Goal: Task Accomplishment & Management: Manage account settings

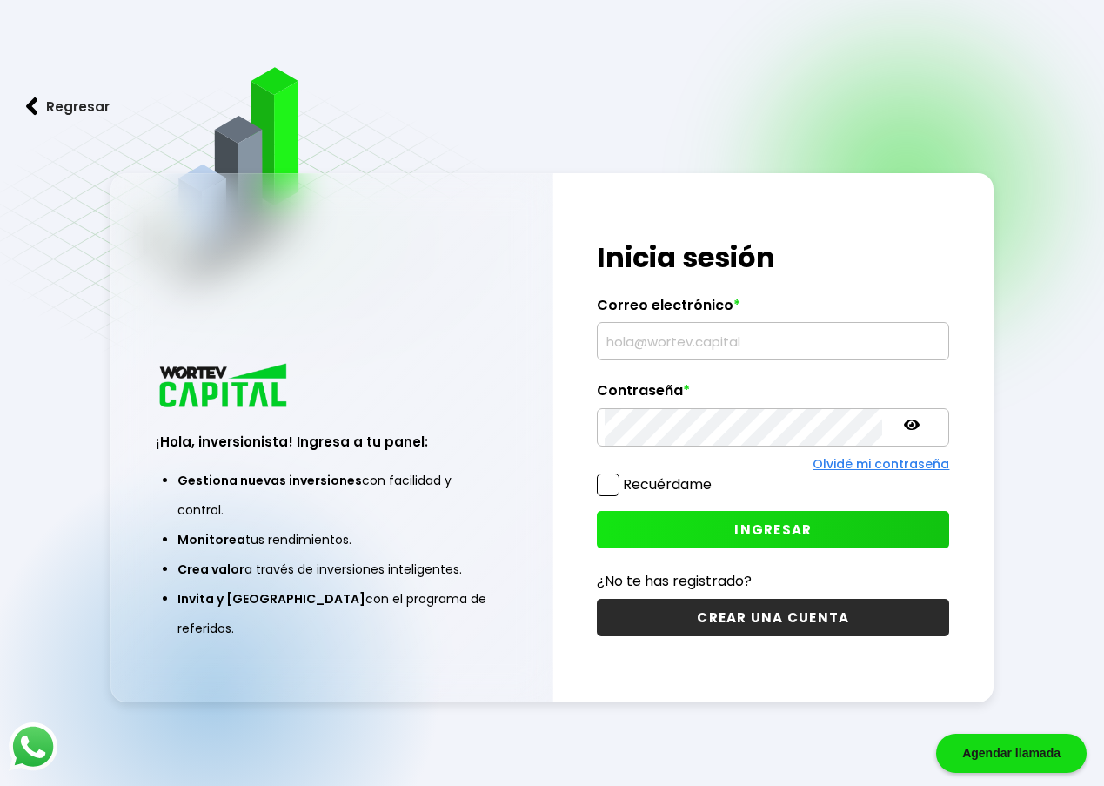
type input "[DOMAIN_NAME][EMAIL_ADDRESS][DOMAIN_NAME]"
click at [904, 425] on icon at bounding box center [912, 424] width 16 height 10
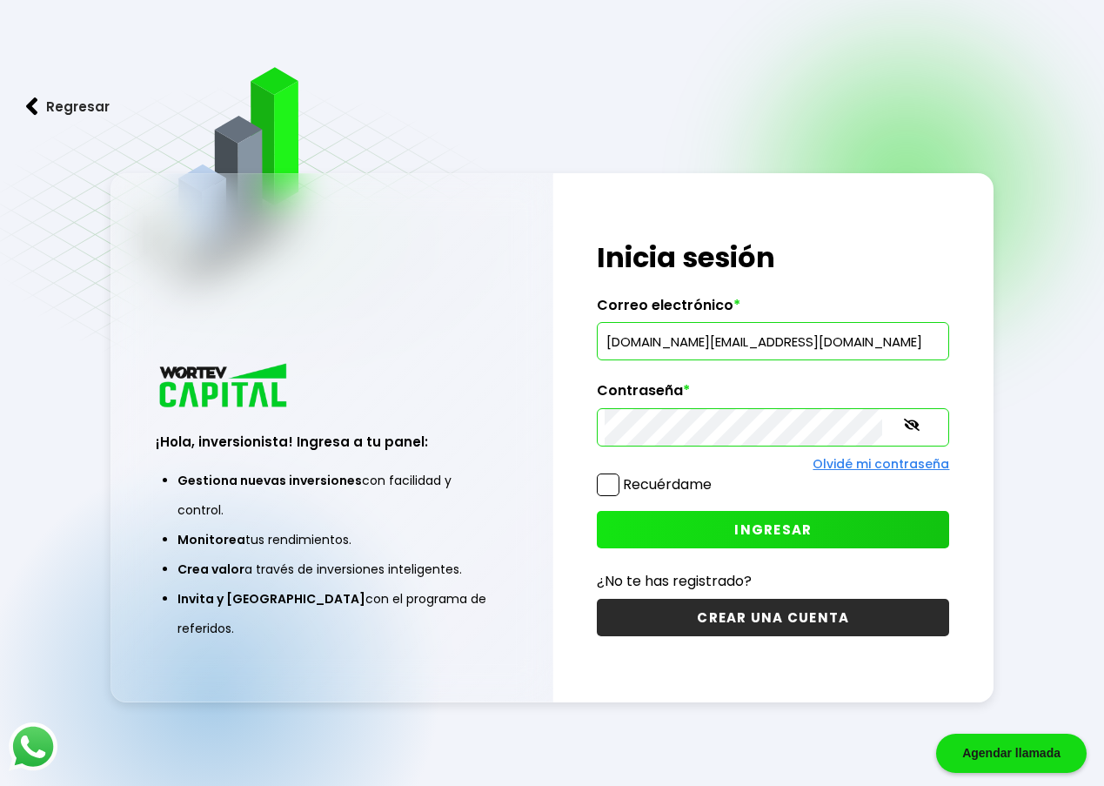
click at [904, 425] on icon at bounding box center [912, 425] width 16 height 12
click at [735, 527] on span "INGRESAR" at bounding box center [773, 529] width 77 height 18
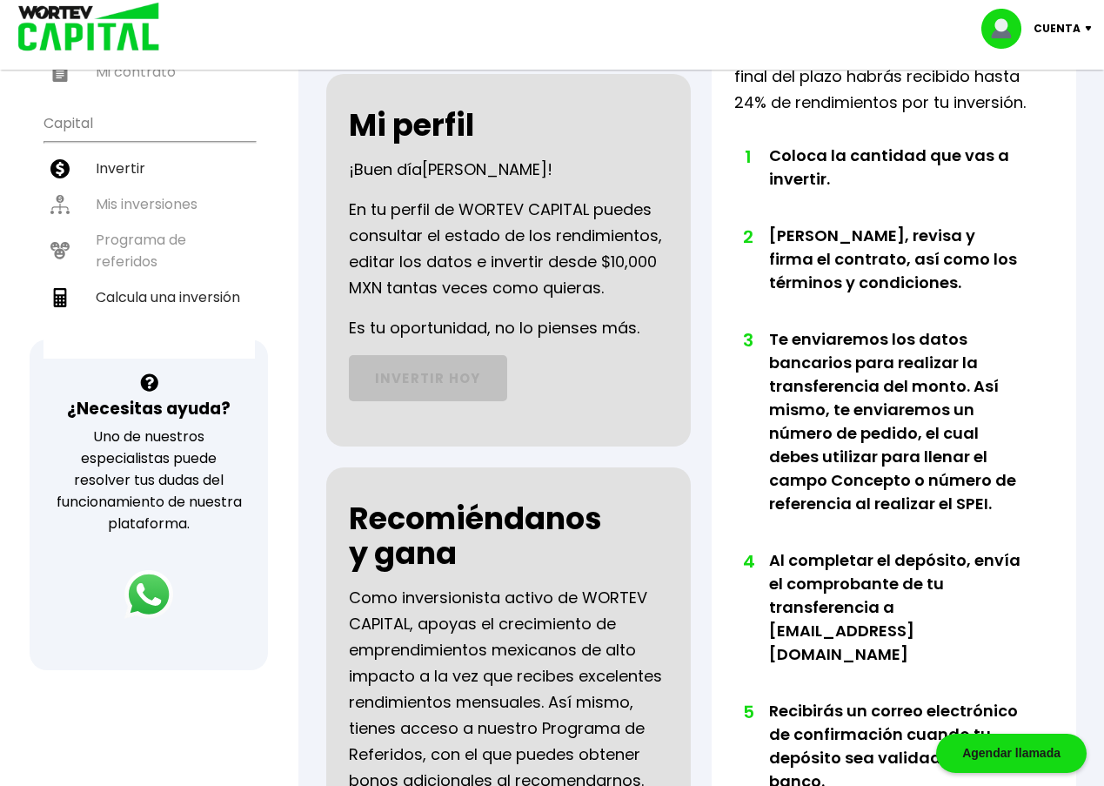
scroll to position [240, 0]
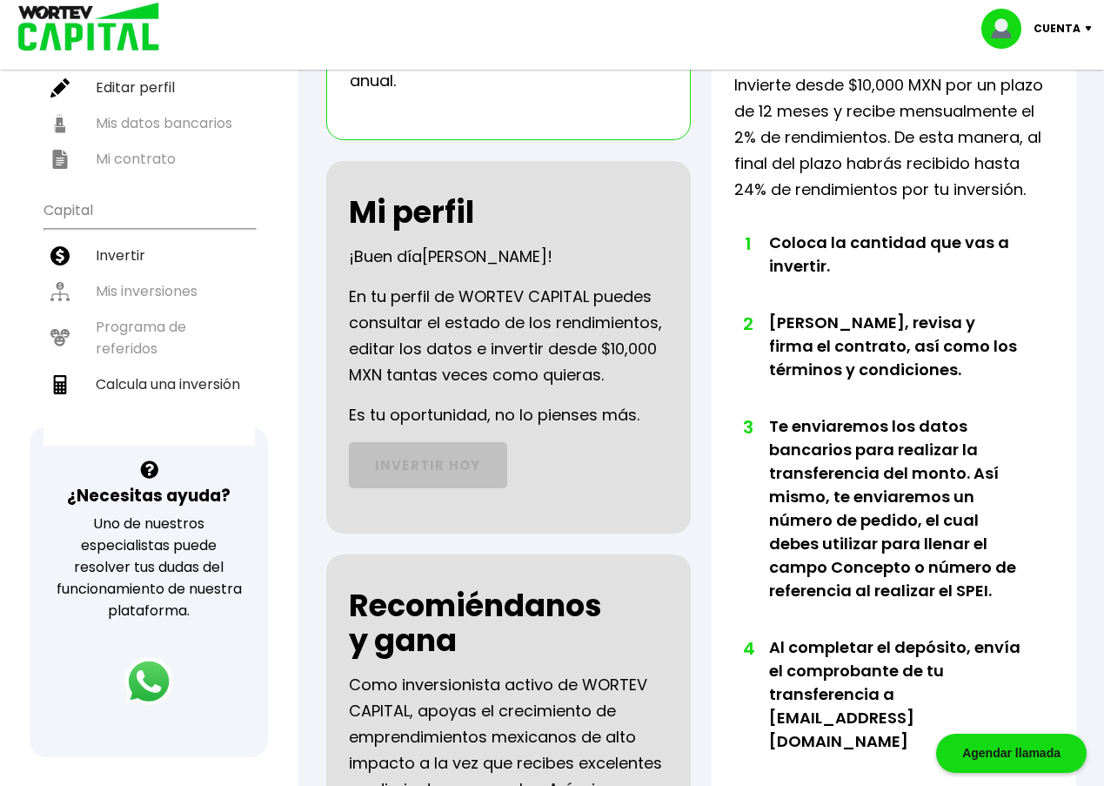
click at [663, 405] on div "Mi perfil ¡Buen día [PERSON_NAME] ! En tu perfil de WORTEV CAPITAL puedes consu…" at bounding box center [508, 347] width 365 height 372
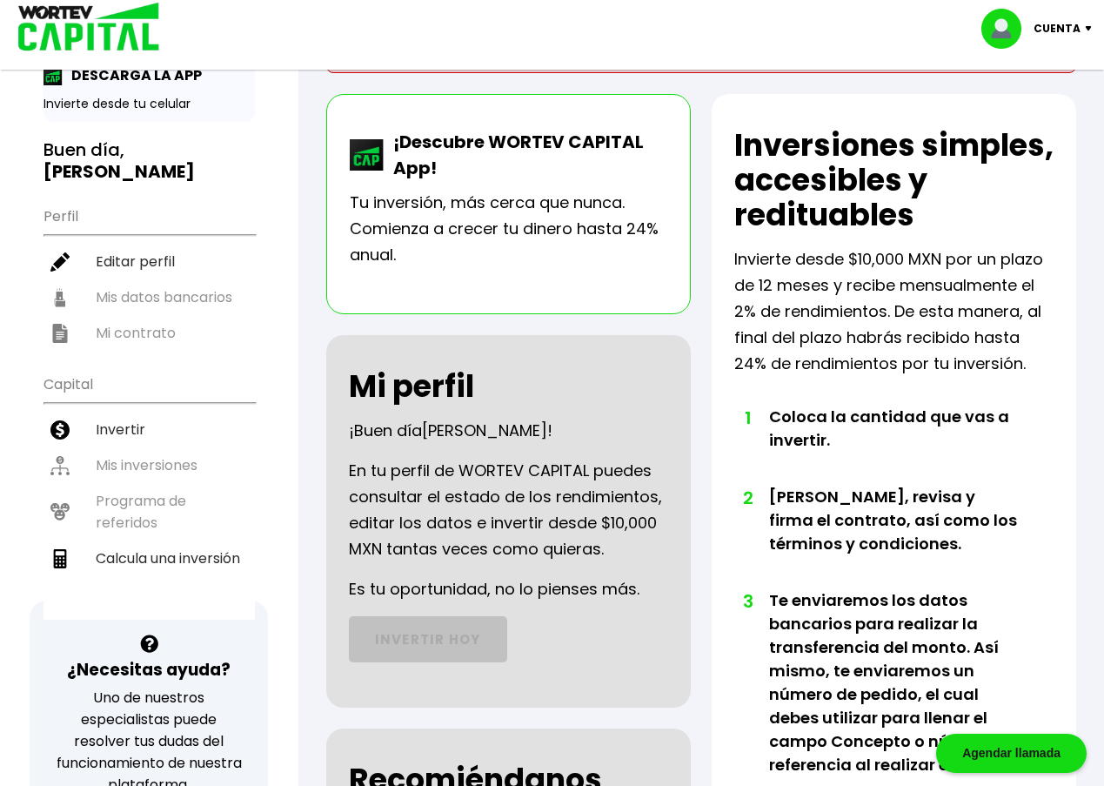
scroll to position [0, 0]
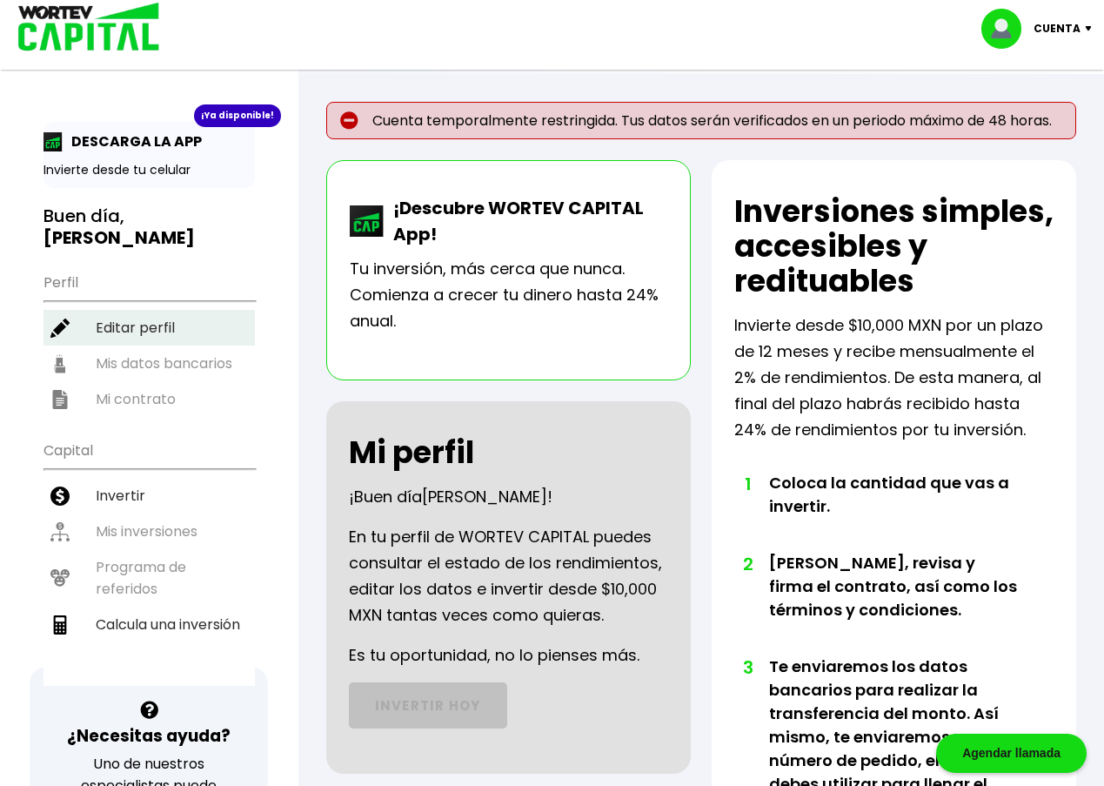
click at [127, 325] on li "Editar perfil" at bounding box center [149, 328] width 211 height 36
select select "Hombre"
select select "CO"
select select "Banamex"
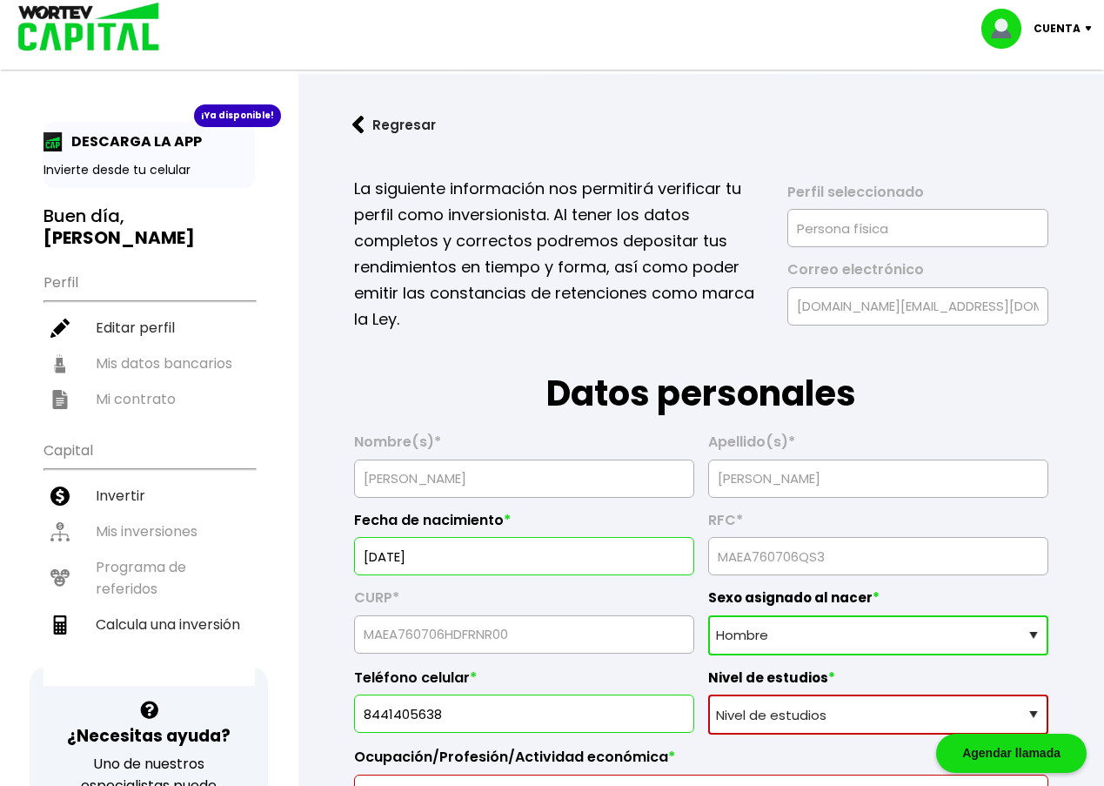
scroll to position [174, 0]
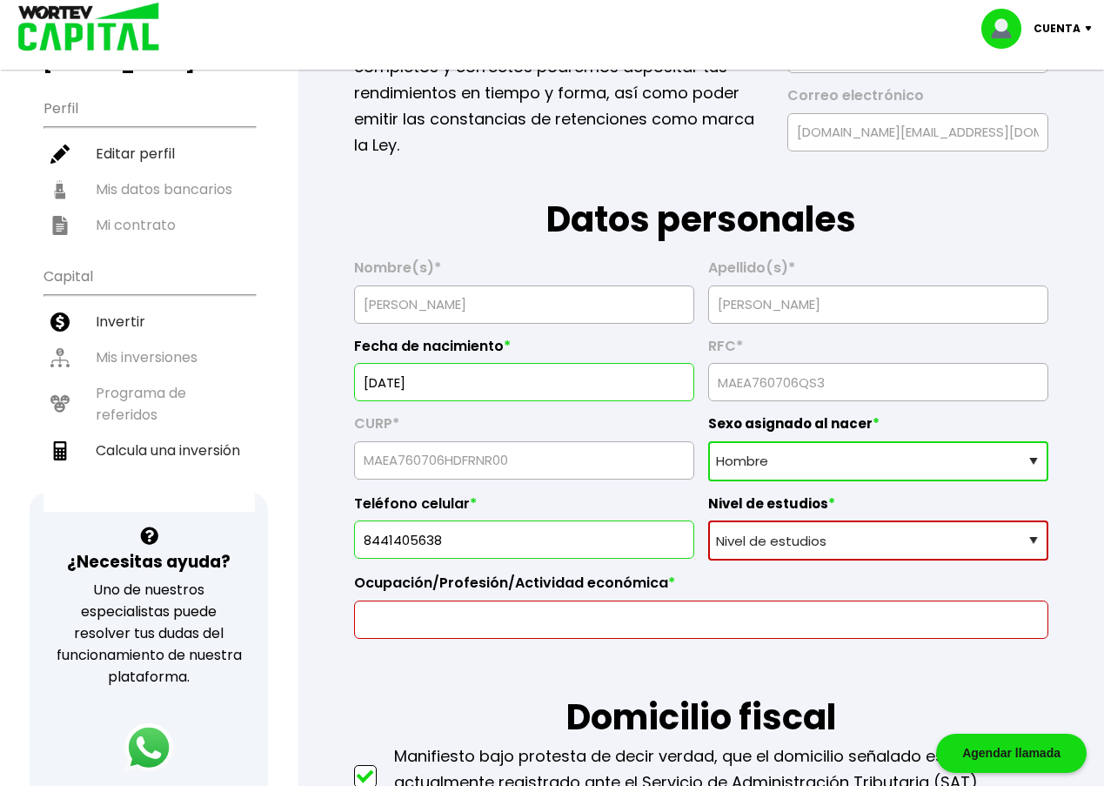
click at [872, 540] on select "Nivel de estudios Primaria Secundaria Bachillerato Licenciatura Posgrado" at bounding box center [878, 540] width 340 height 40
select select "Posgrado"
click at [708, 520] on select "Nivel de estudios Primaria Secundaria Bachillerato Licenciatura Posgrado" at bounding box center [878, 540] width 340 height 40
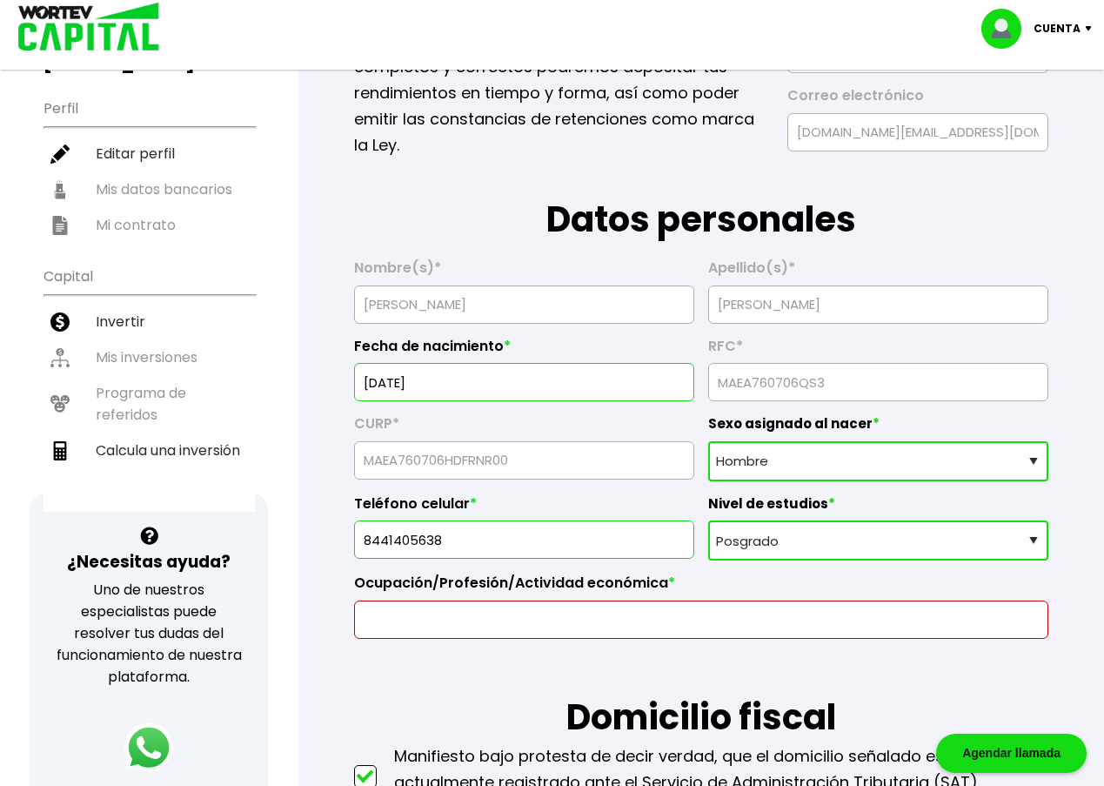
click at [679, 621] on input "text" at bounding box center [701, 619] width 679 height 37
type input "Profesor"
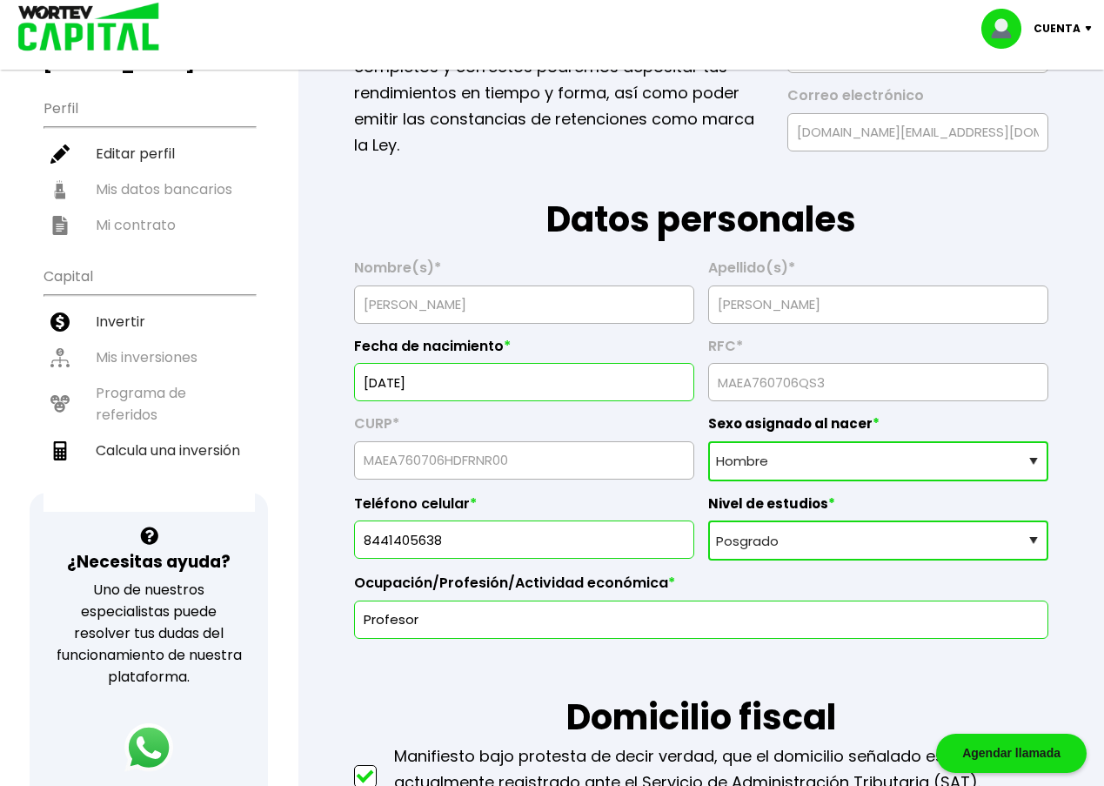
click at [388, 684] on h1 "Domicilio fiscal" at bounding box center [701, 691] width 694 height 104
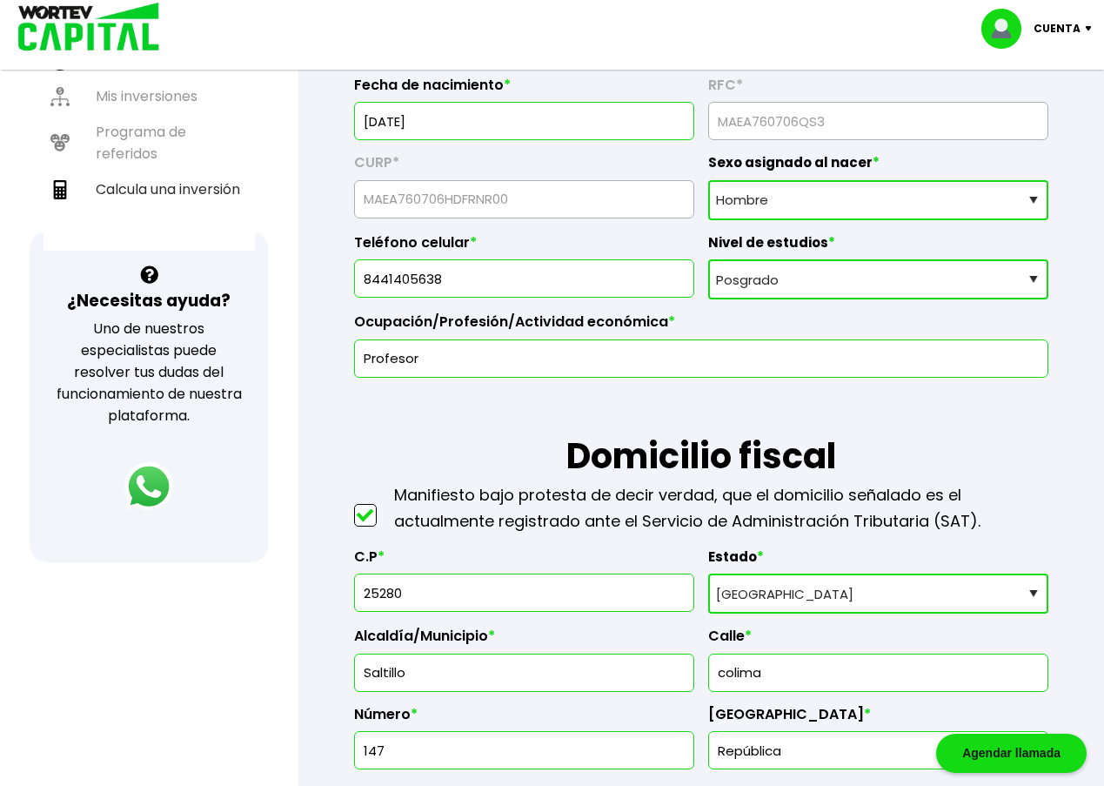
scroll to position [609, 0]
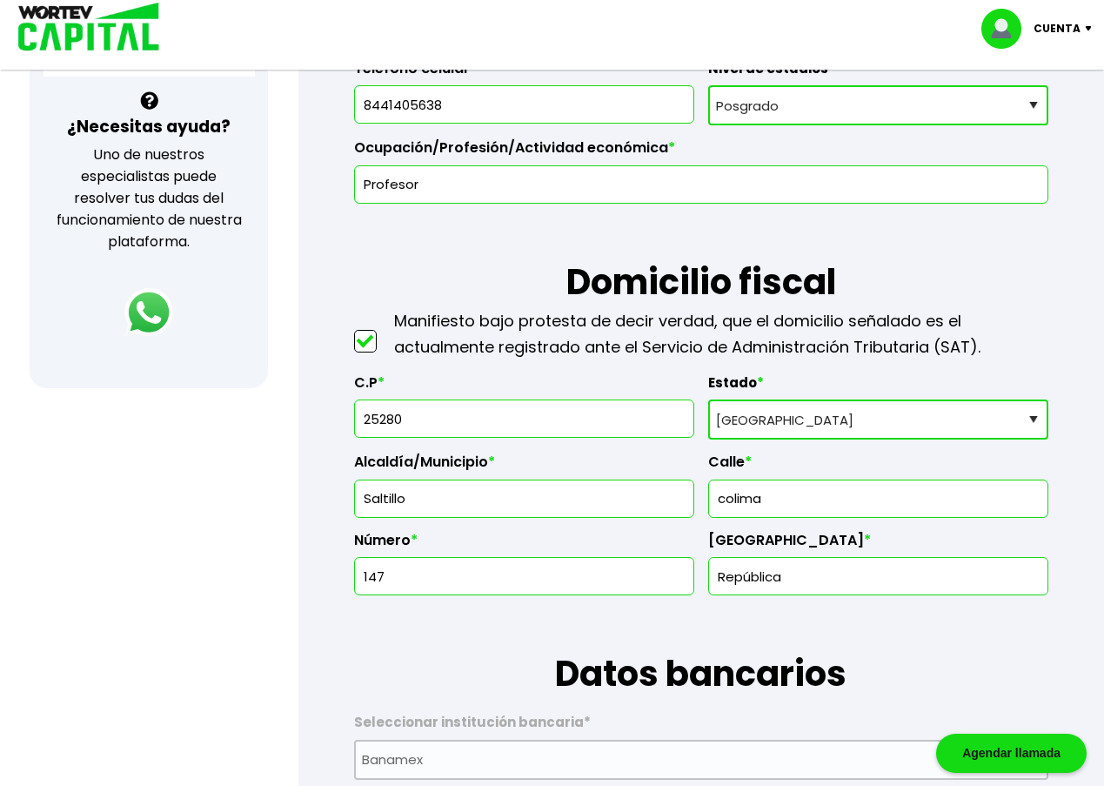
click at [386, 431] on input "25280" at bounding box center [524, 418] width 325 height 37
drag, startPoint x: 379, startPoint y: 421, endPoint x: 406, endPoint y: 418, distance: 26.3
click at [406, 418] on input "25280" at bounding box center [524, 418] width 325 height 37
click at [448, 402] on input "25280" at bounding box center [524, 418] width 325 height 37
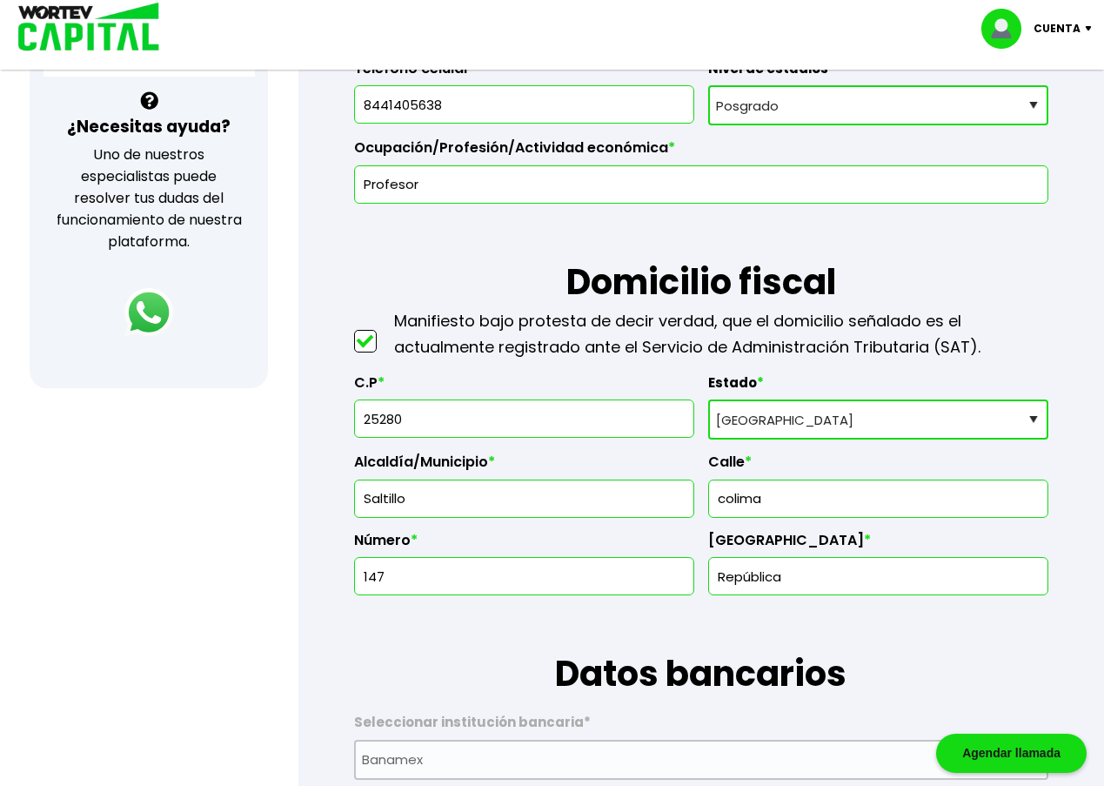
click at [446, 402] on input "25280" at bounding box center [524, 418] width 325 height 37
type input "25265"
type input "República Poniente"
type input "25265"
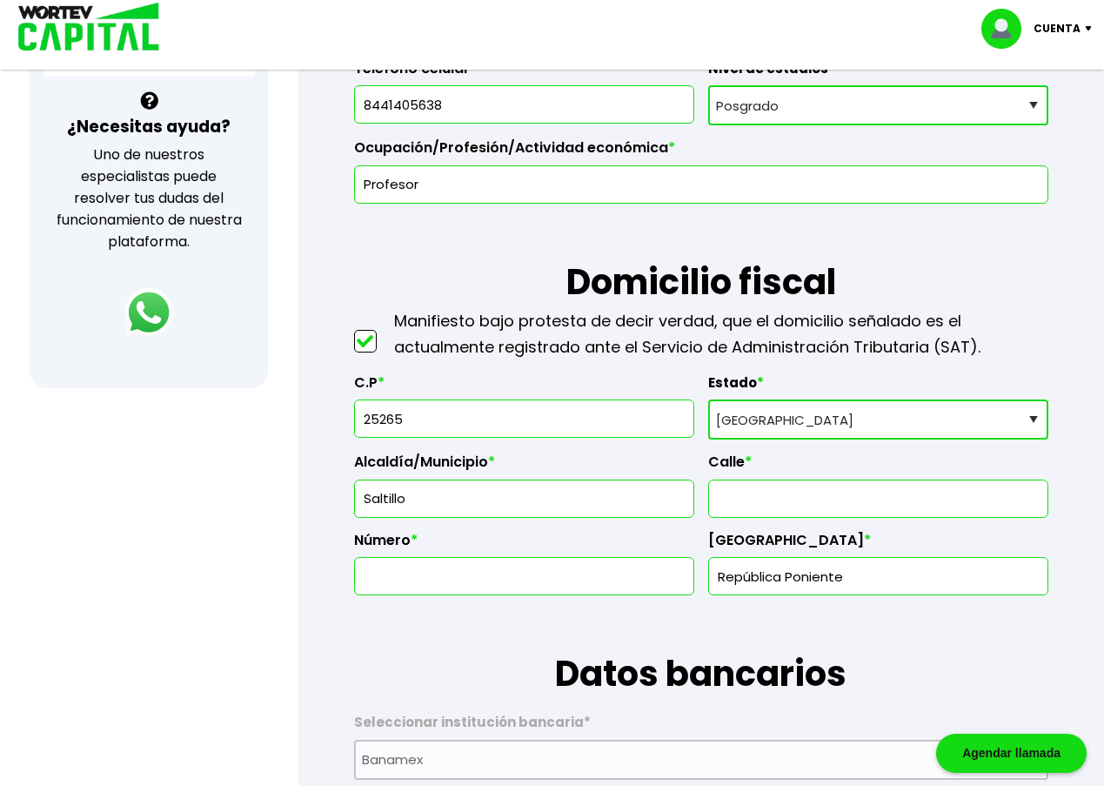
click at [503, 561] on input "text" at bounding box center [524, 576] width 325 height 37
click at [498, 578] on input "text" at bounding box center [524, 576] width 325 height 37
click at [735, 501] on input "text" at bounding box center [878, 498] width 325 height 37
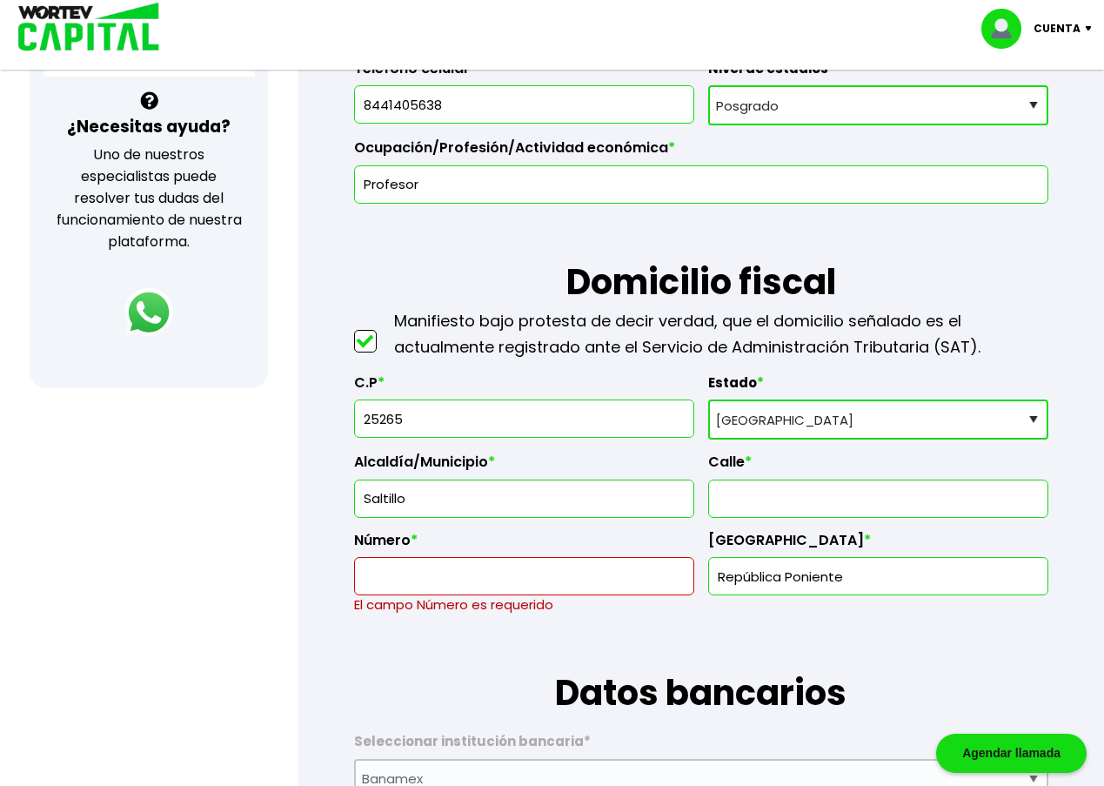
type input "Colima"
click at [482, 564] on input "text" at bounding box center [524, 576] width 325 height 37
type input "147"
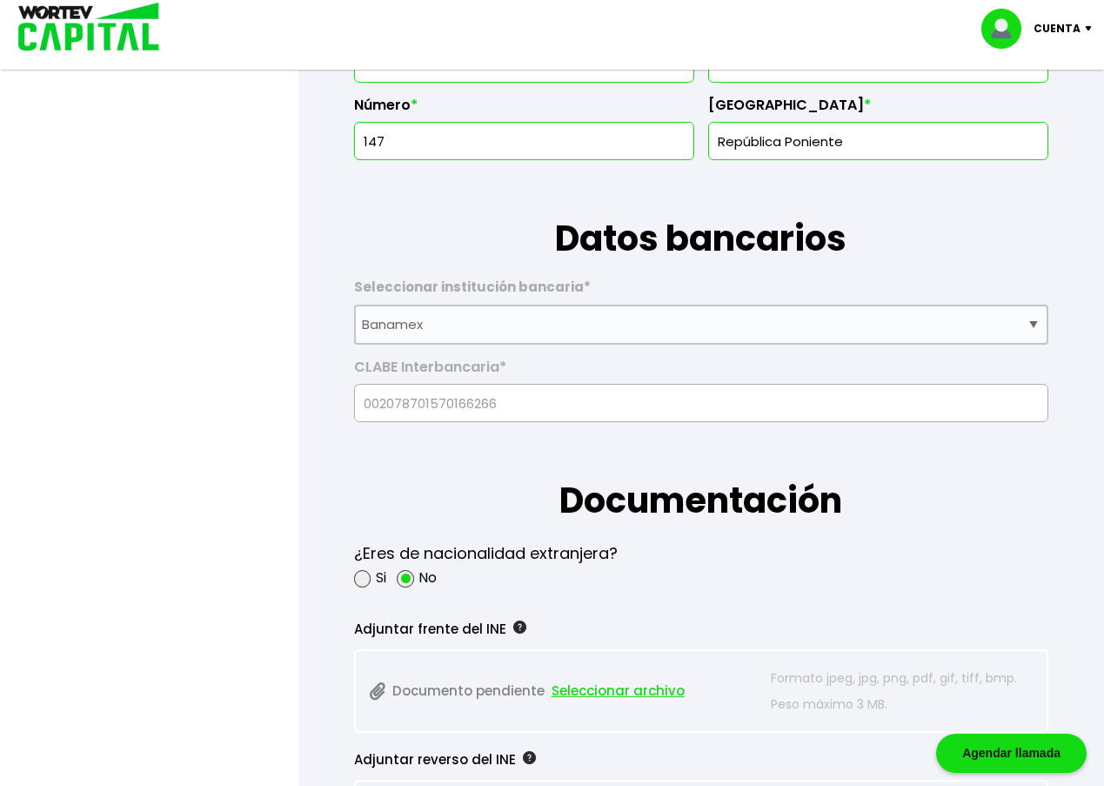
scroll to position [957, 0]
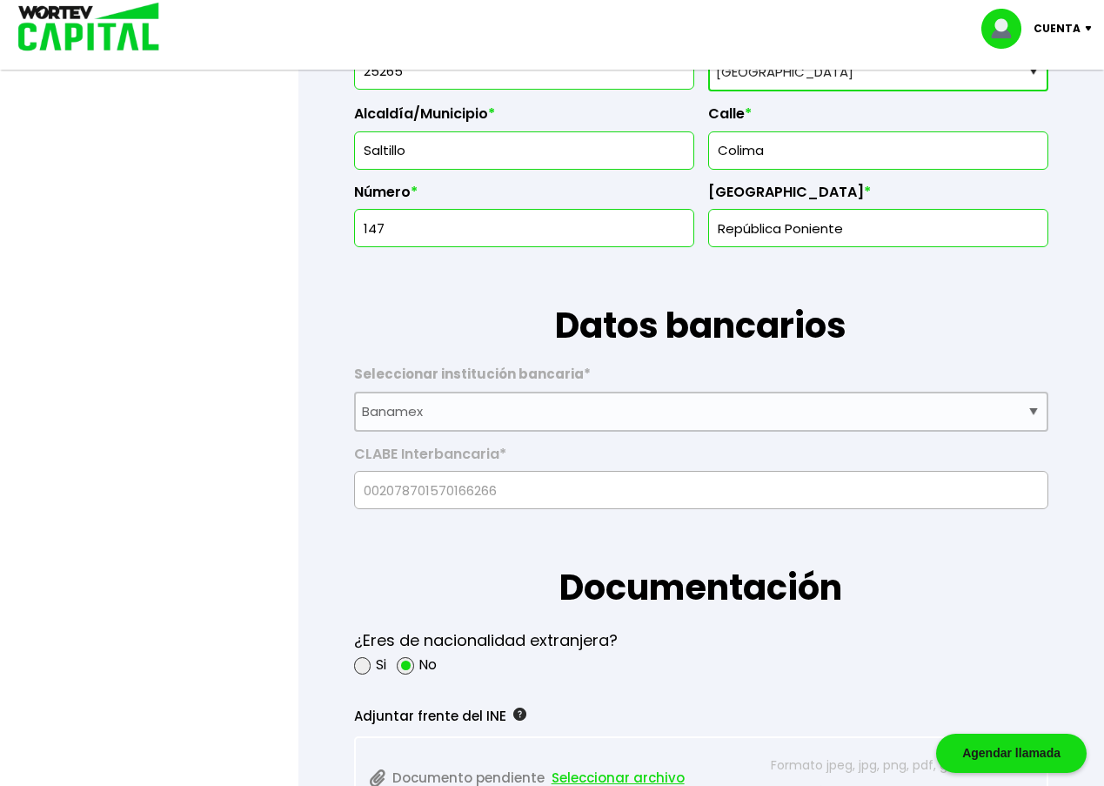
click at [630, 294] on h1 "Datos bancarios" at bounding box center [701, 299] width 694 height 104
click at [618, 353] on div "Seleccionar institución bancaria * Selecciona tu banco ABC Capital Actinver Afi…" at bounding box center [701, 392] width 694 height 80
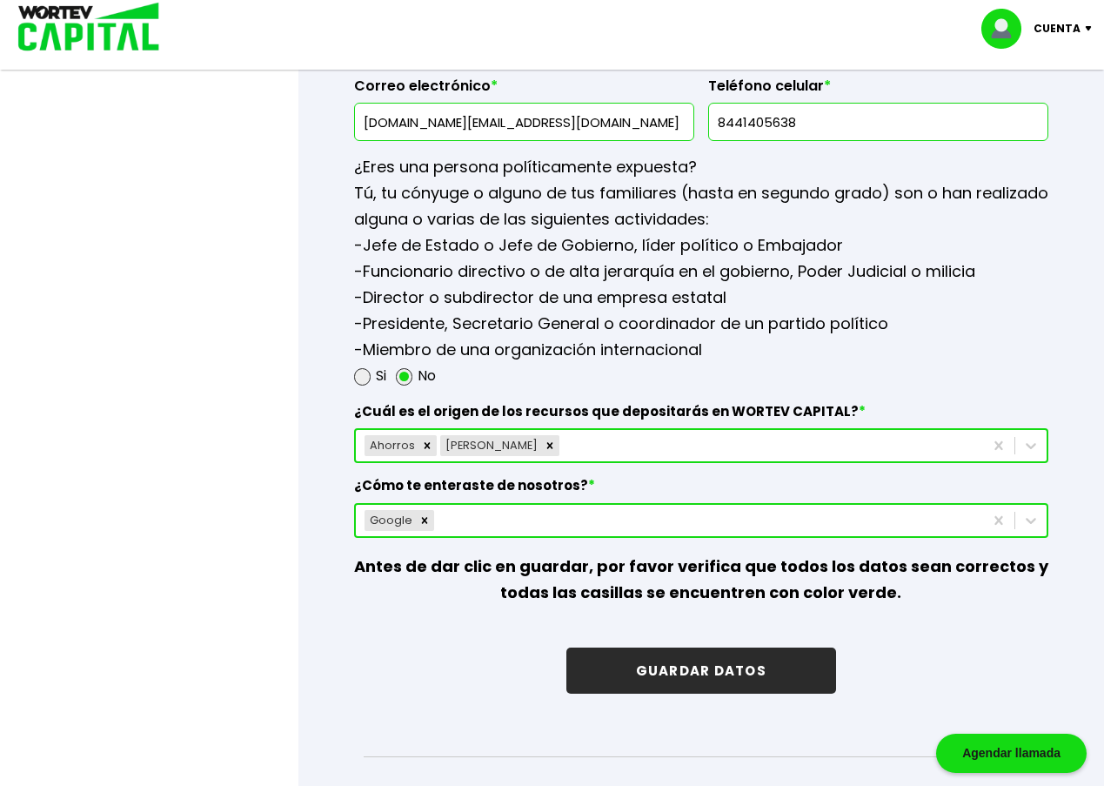
scroll to position [2698, 0]
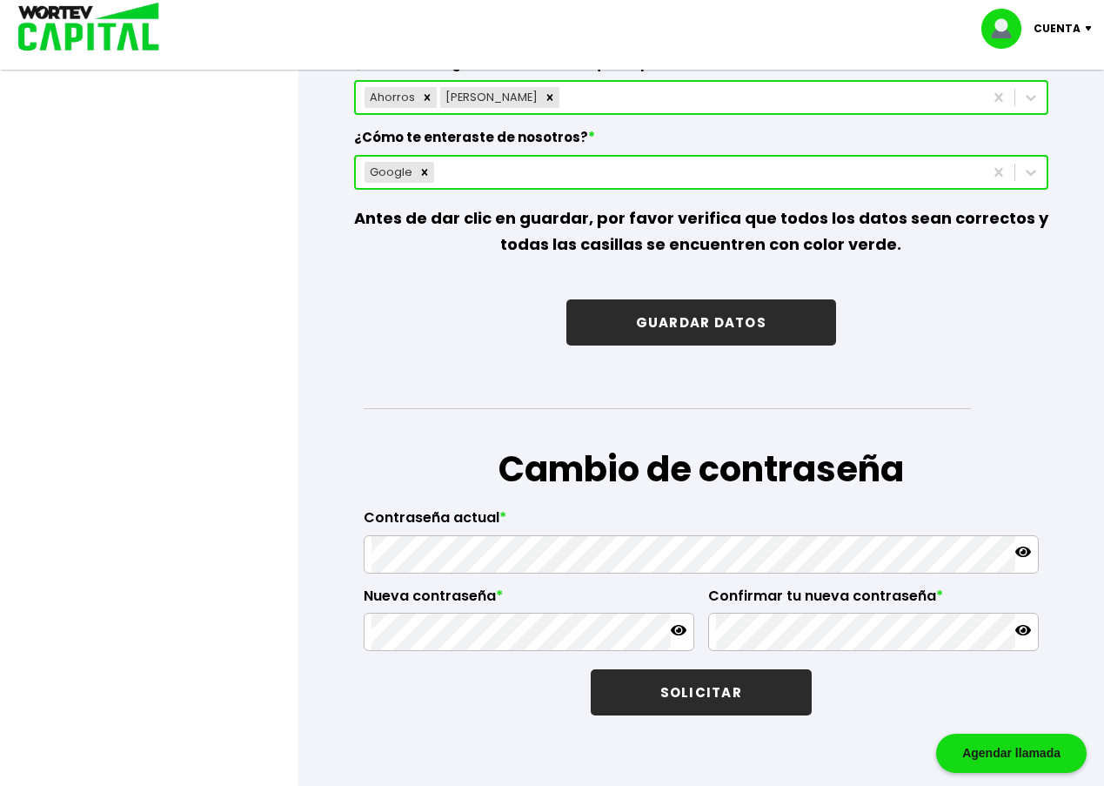
click at [668, 318] on button "GUARDAR DATOS" at bounding box center [702, 322] width 270 height 46
select select
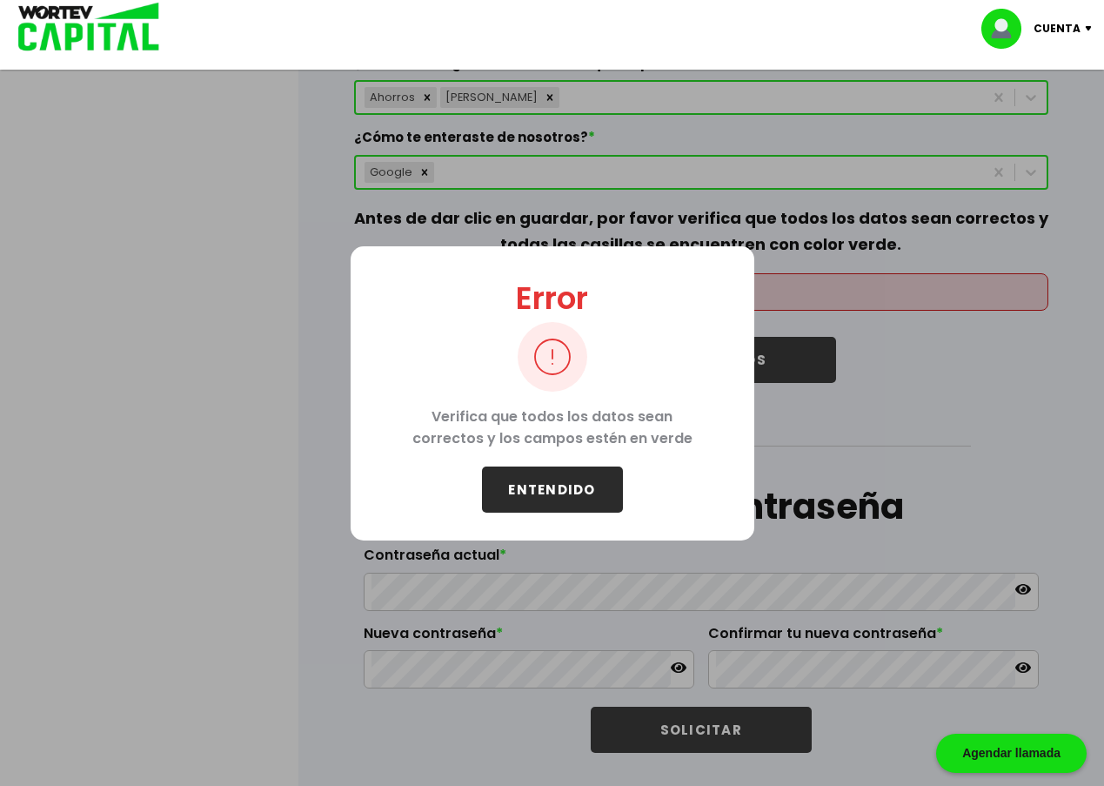
click at [520, 473] on button "ENTENDIDO" at bounding box center [552, 489] width 141 height 46
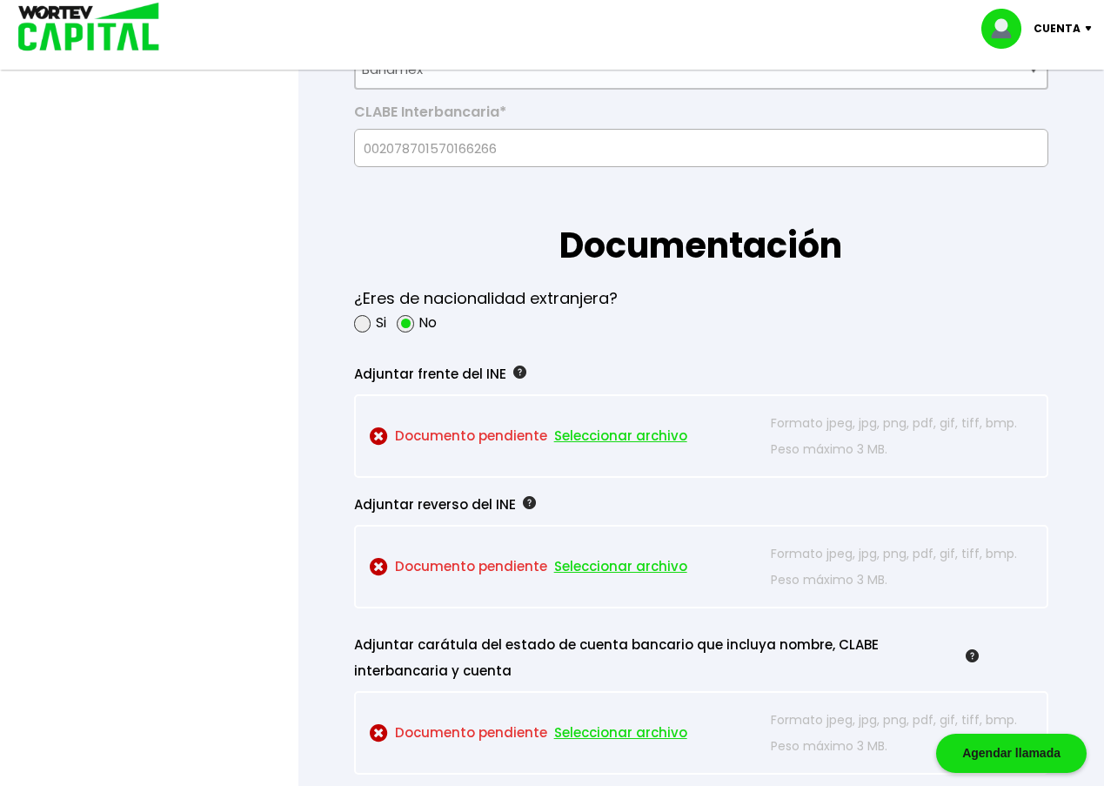
scroll to position [1473, 0]
